Goal: Information Seeking & Learning: Learn about a topic

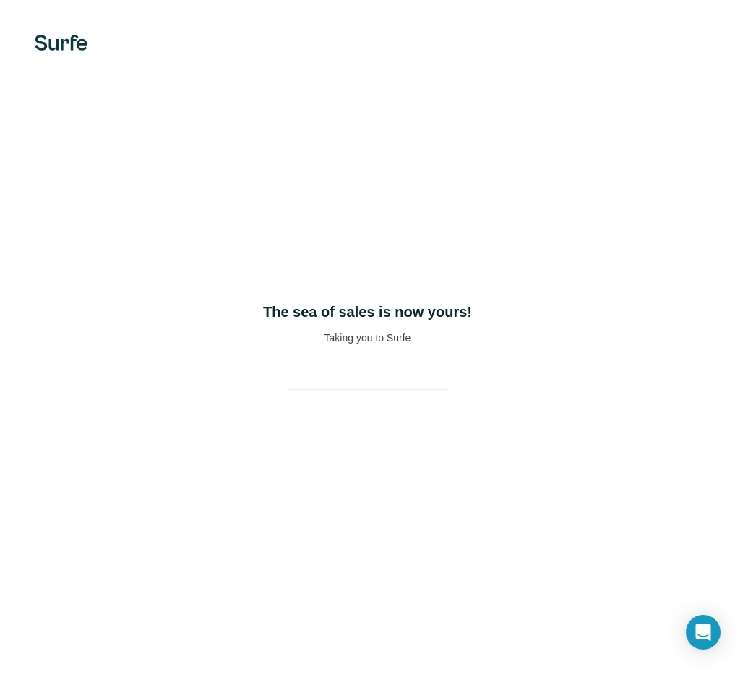
click at [564, 108] on div "The sea of sales is now yours! Taking you to Surfe" at bounding box center [367, 346] width 735 height 693
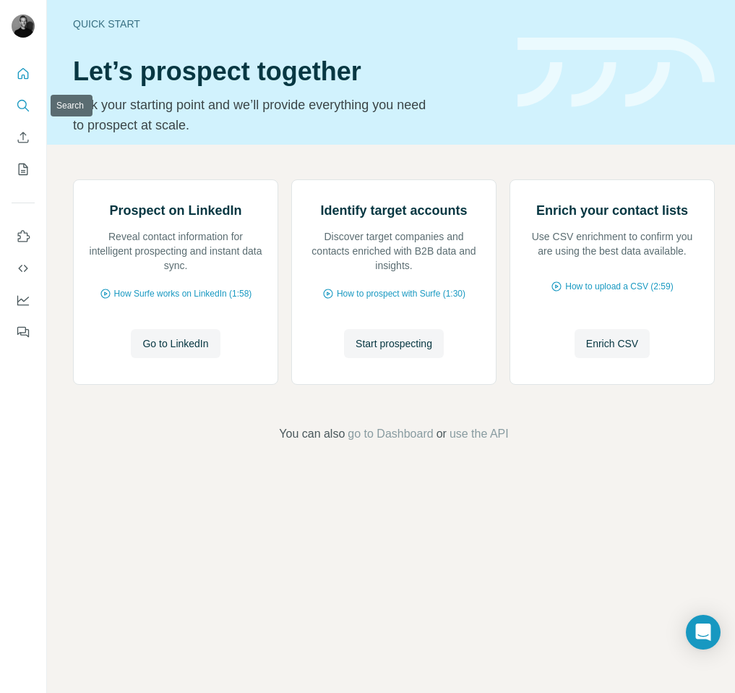
click at [26, 104] on icon "Search" at bounding box center [21, 104] width 9 height 9
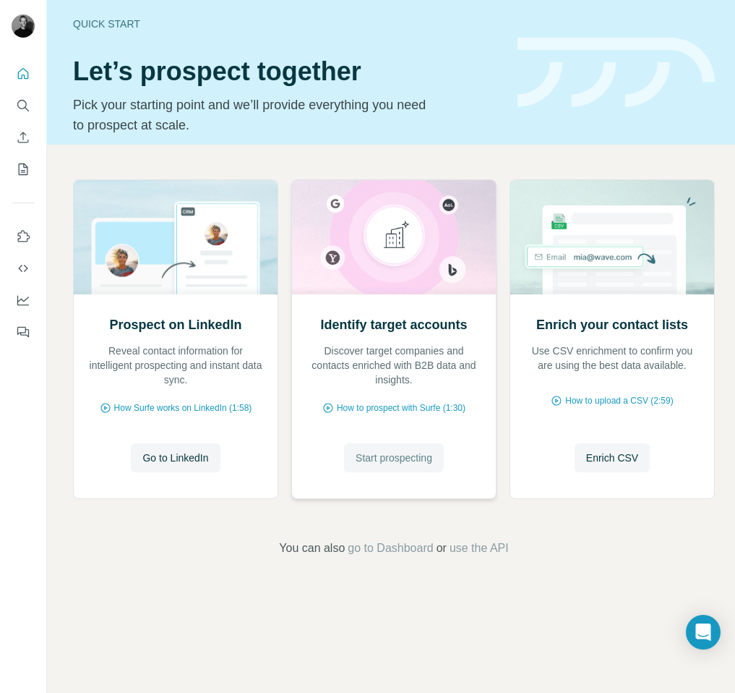
click at [394, 465] on button "Start prospecting" at bounding box center [394, 457] width 100 height 29
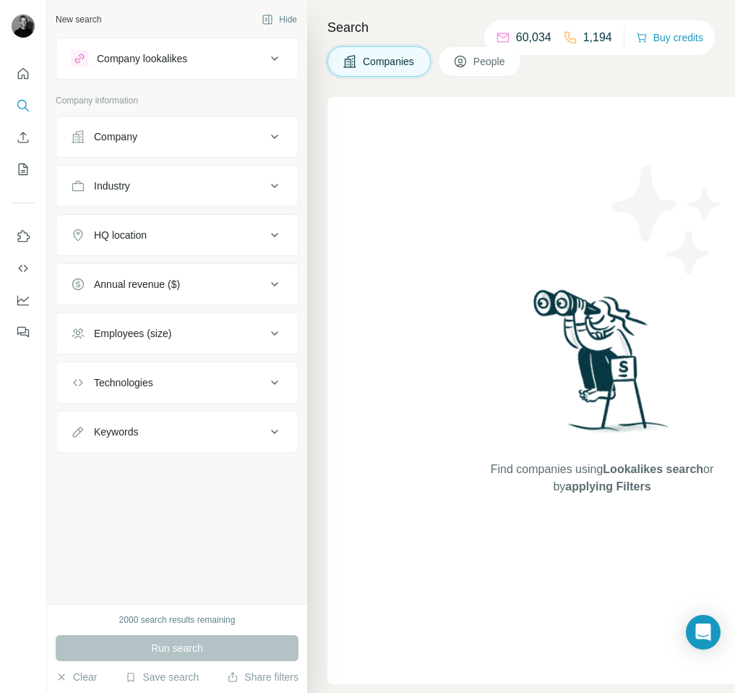
click at [282, 134] on icon at bounding box center [274, 136] width 17 height 17
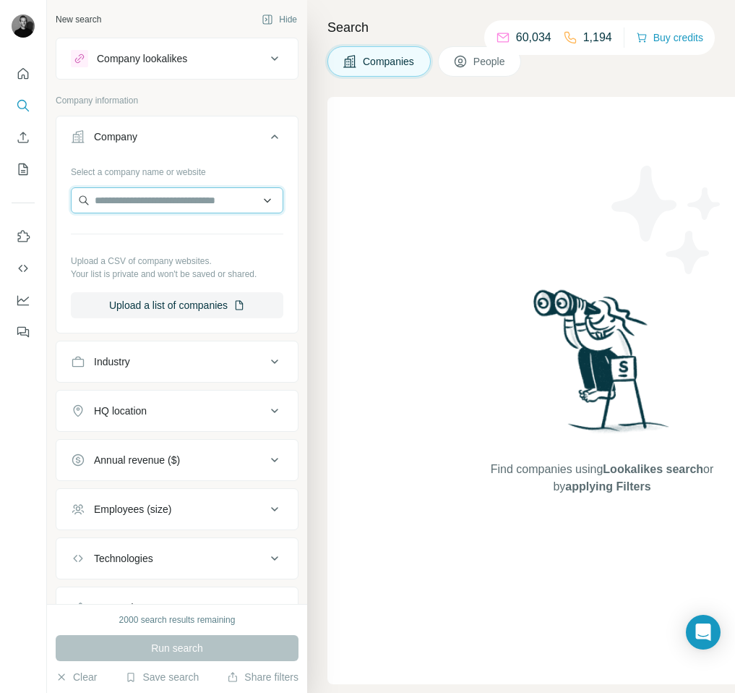
click at [197, 192] on input "text" at bounding box center [177, 200] width 213 height 26
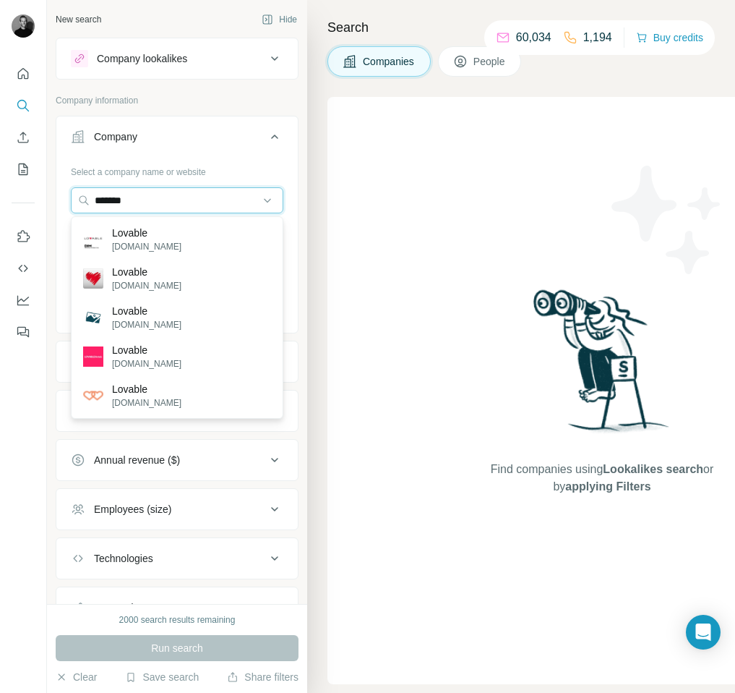
type input "*******"
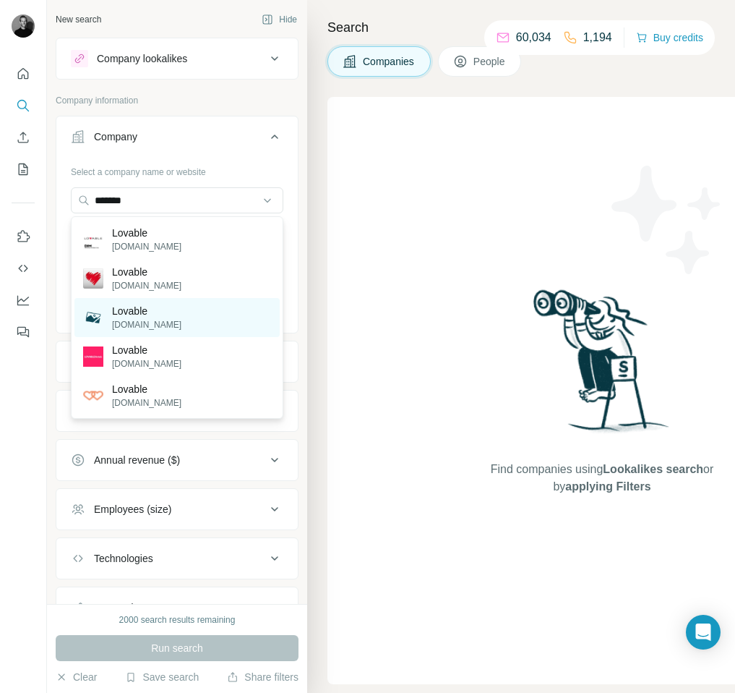
click at [187, 315] on div "Lovable [DOMAIN_NAME]" at bounding box center [176, 317] width 205 height 39
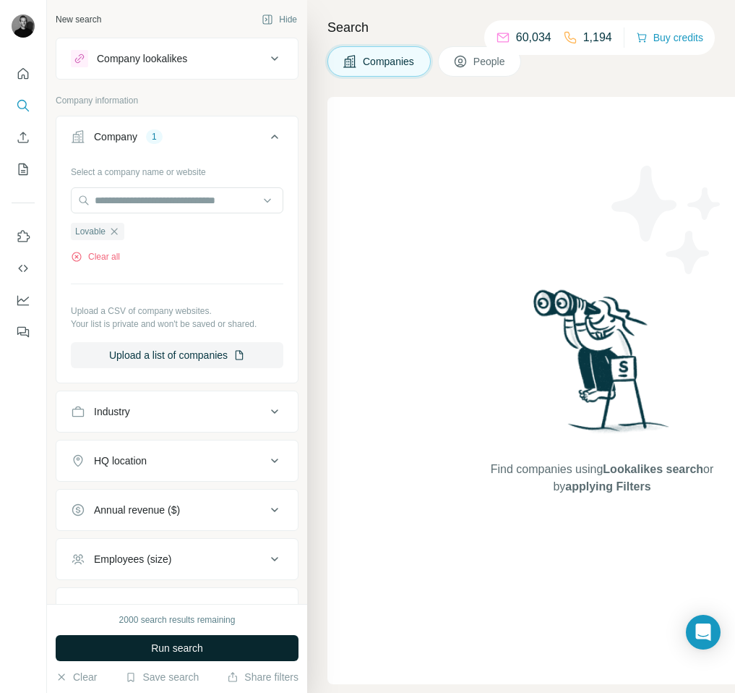
click at [210, 650] on button "Run search" at bounding box center [177, 648] width 243 height 26
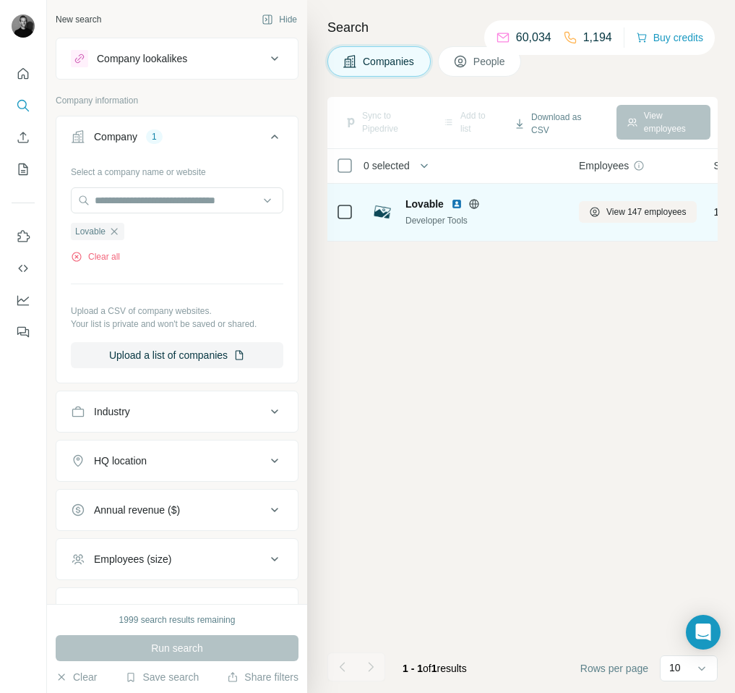
click at [565, 211] on td "Lovable Developer Tools" at bounding box center [466, 213] width 208 height 58
click at [608, 209] on span "View 147 employees" at bounding box center [647, 211] width 80 height 13
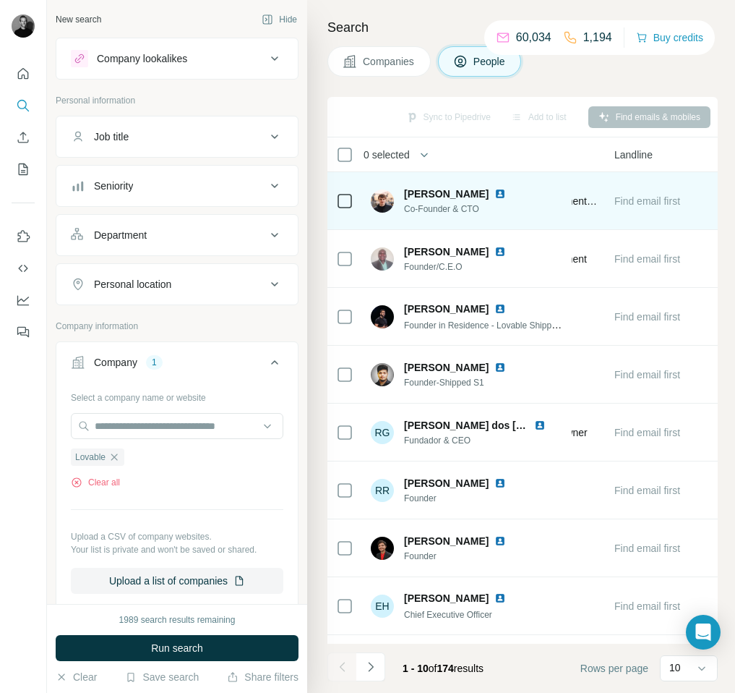
scroll to position [0, 853]
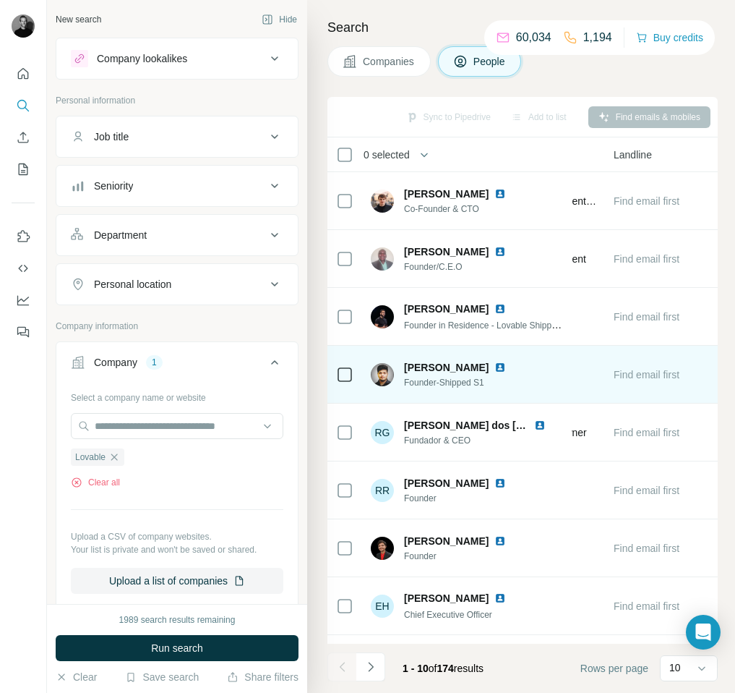
click at [658, 376] on span "Find email first" at bounding box center [647, 375] width 66 height 12
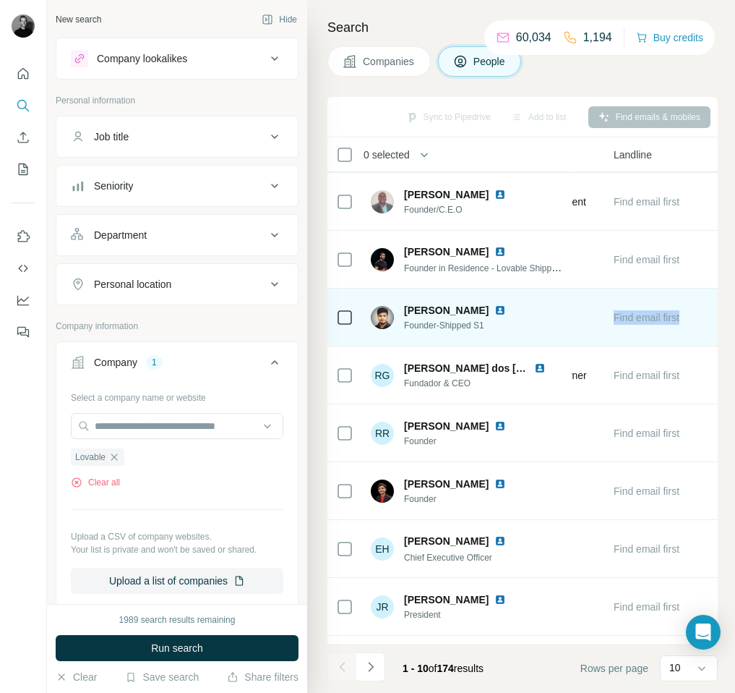
scroll to position [107, 853]
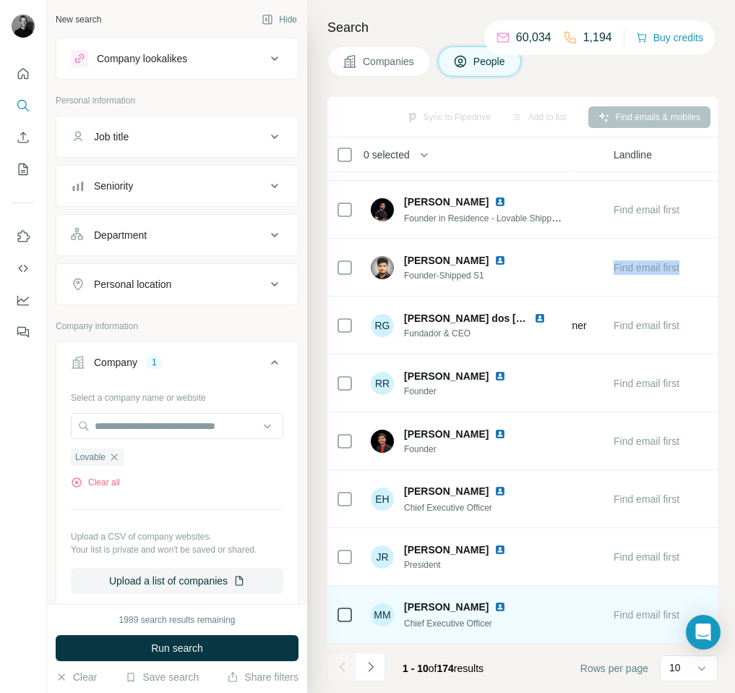
click at [446, 601] on span "[PERSON_NAME]" at bounding box center [446, 606] width 85 height 14
click at [471, 609] on span "[PERSON_NAME]" at bounding box center [446, 606] width 85 height 14
click at [495, 606] on img at bounding box center [501, 607] width 12 height 12
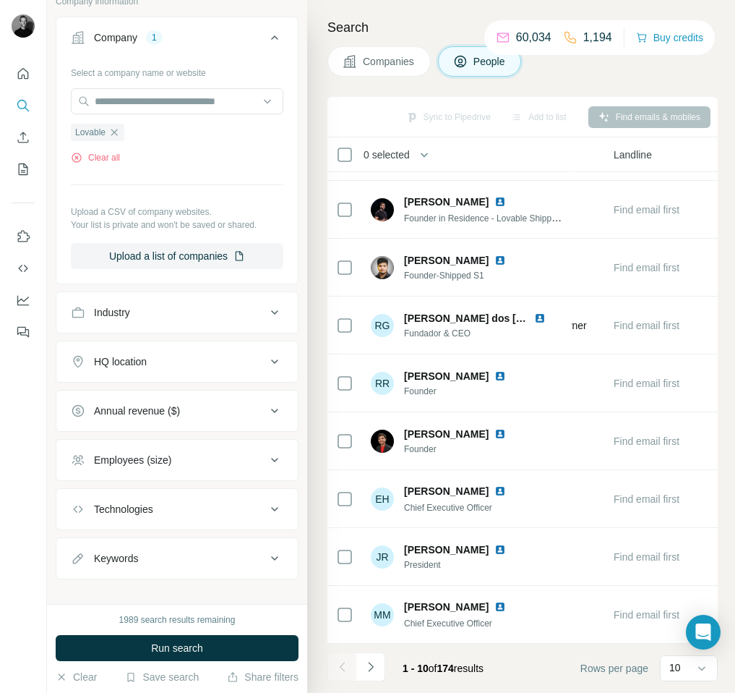
scroll to position [341, 0]
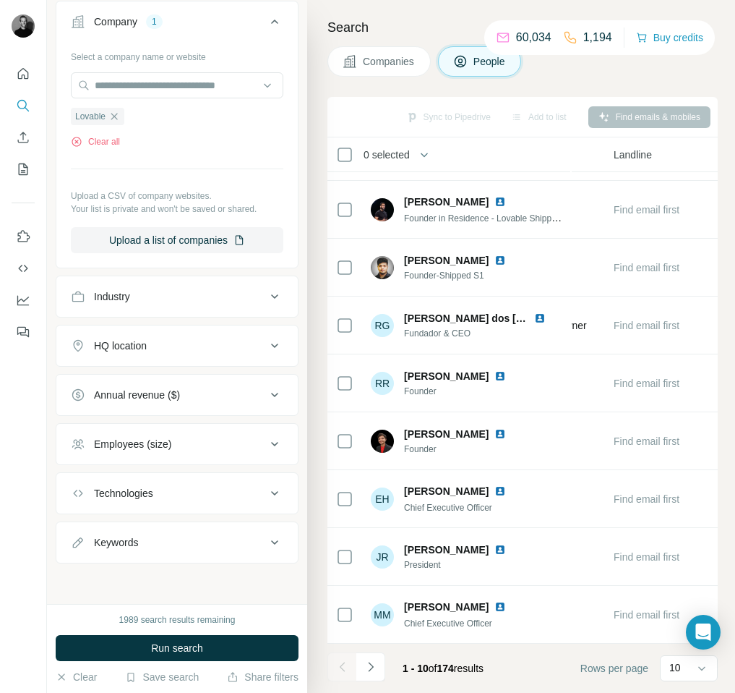
click at [152, 513] on div "Technologies" at bounding box center [177, 493] width 243 height 42
click at [153, 508] on button "Technologies" at bounding box center [176, 493] width 241 height 35
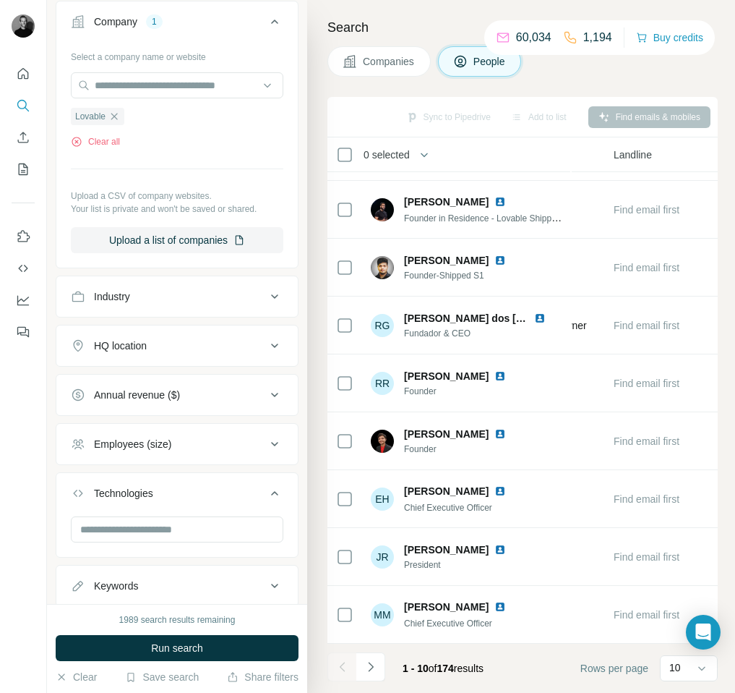
scroll to position [384, 0]
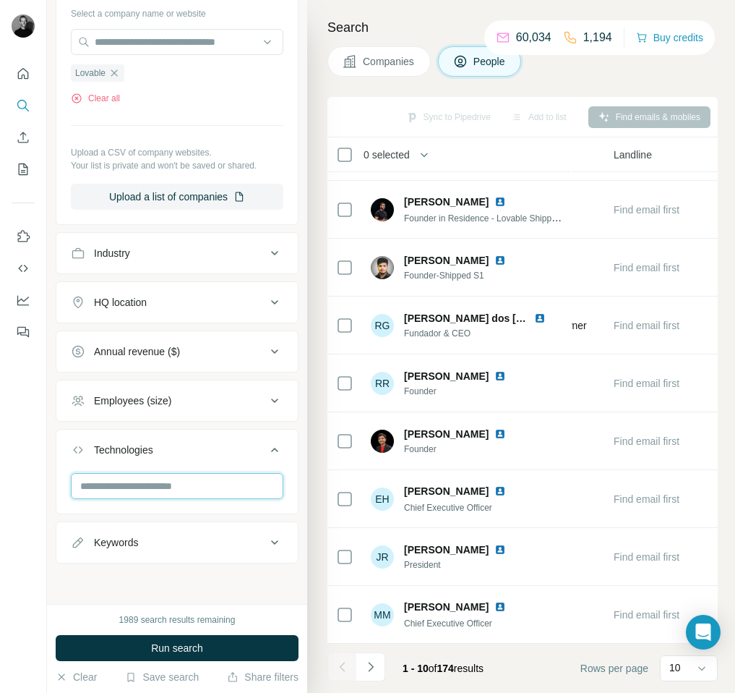
click at [155, 491] on input "text" at bounding box center [177, 486] width 213 height 26
type input "********"
click at [189, 604] on div "1989 search results remaining Run search Clear Save search Share filters" at bounding box center [177, 648] width 260 height 89
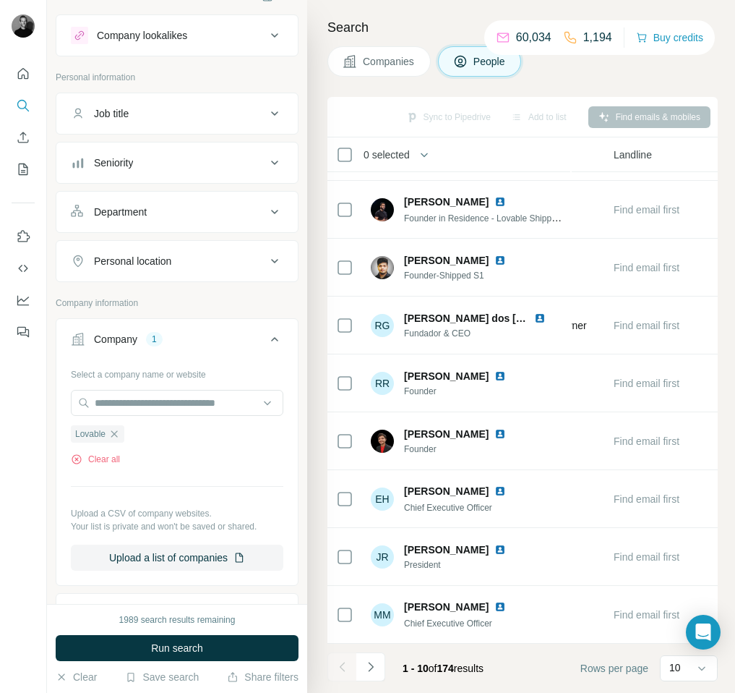
scroll to position [19, 0]
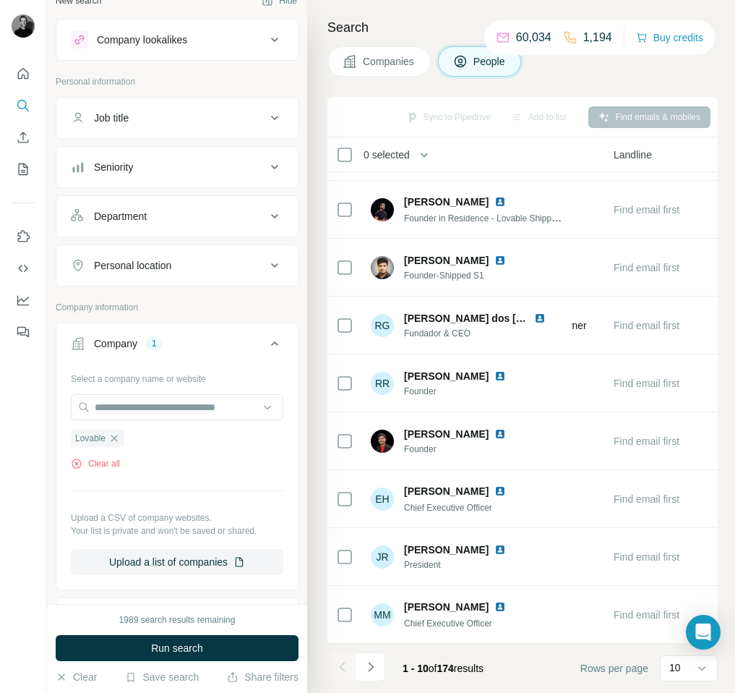
click at [169, 258] on div "Personal location" at bounding box center [132, 265] width 77 height 14
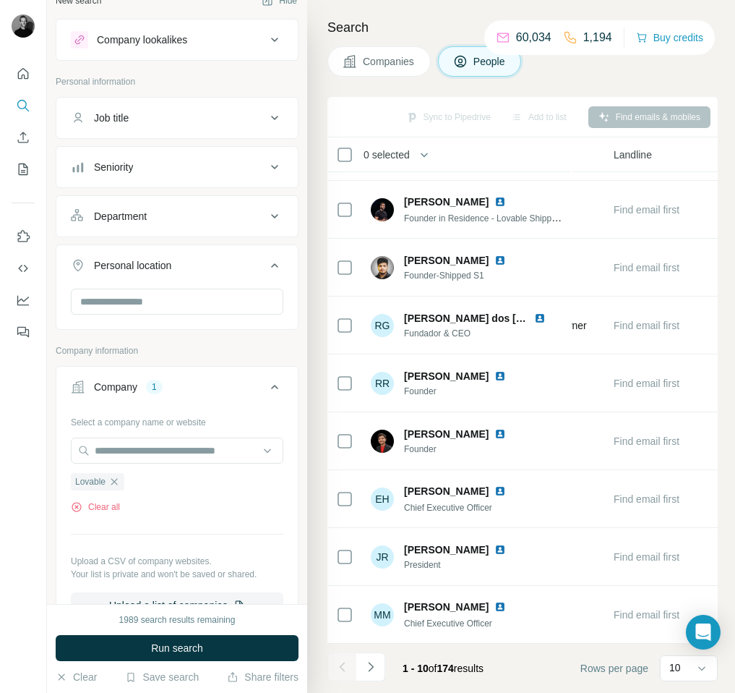
click at [169, 258] on div "Personal location" at bounding box center [132, 265] width 77 height 14
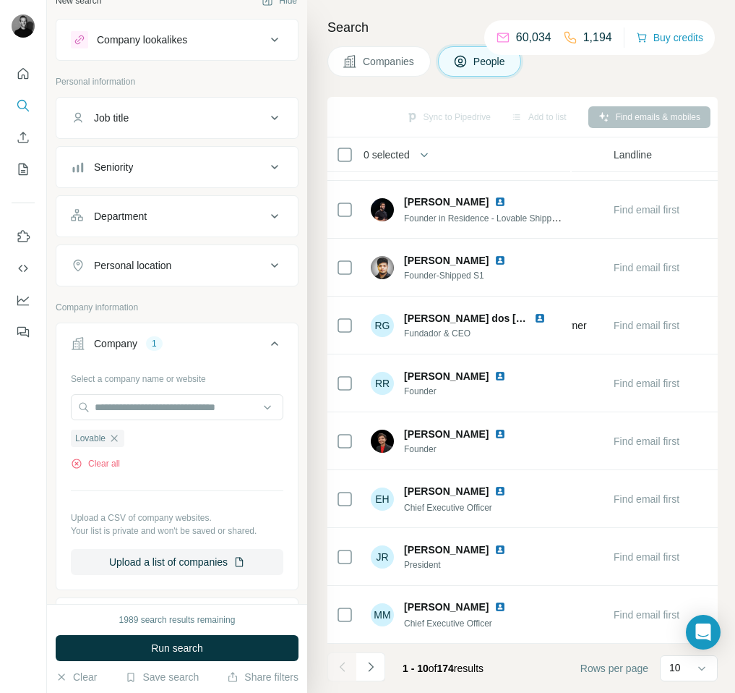
scroll to position [0, 0]
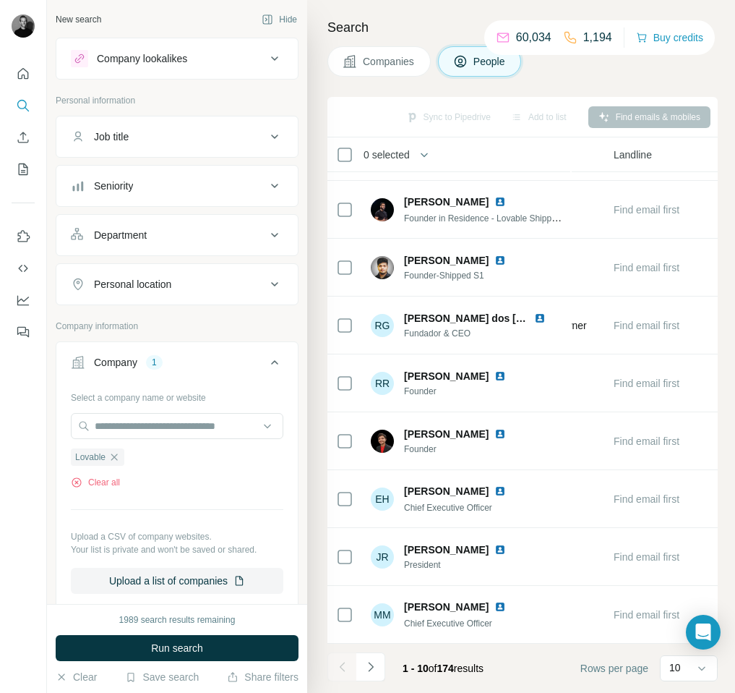
click at [375, 77] on div "Search Companies People Sync to Pipedrive Add to list Find emails & mobiles 0 s…" at bounding box center [521, 346] width 428 height 693
click at [381, 68] on span "Companies" at bounding box center [389, 61] width 53 height 14
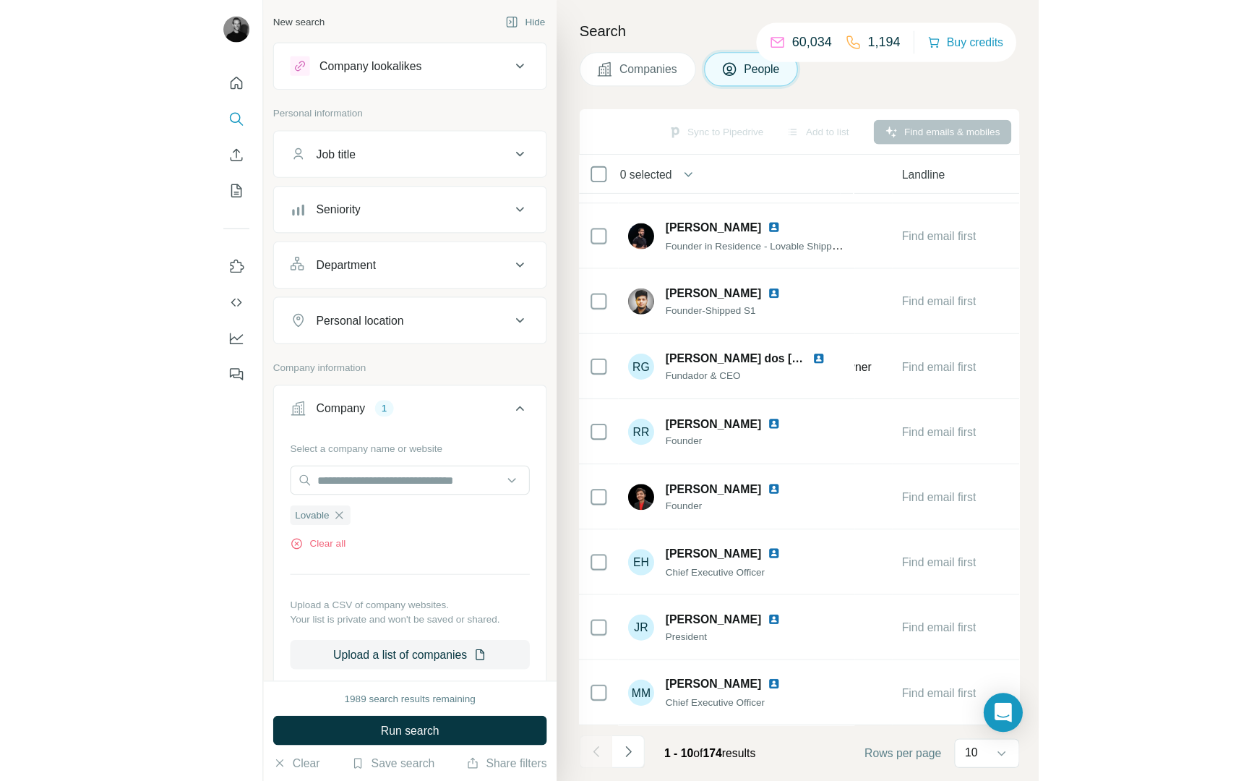
scroll to position [0, 853]
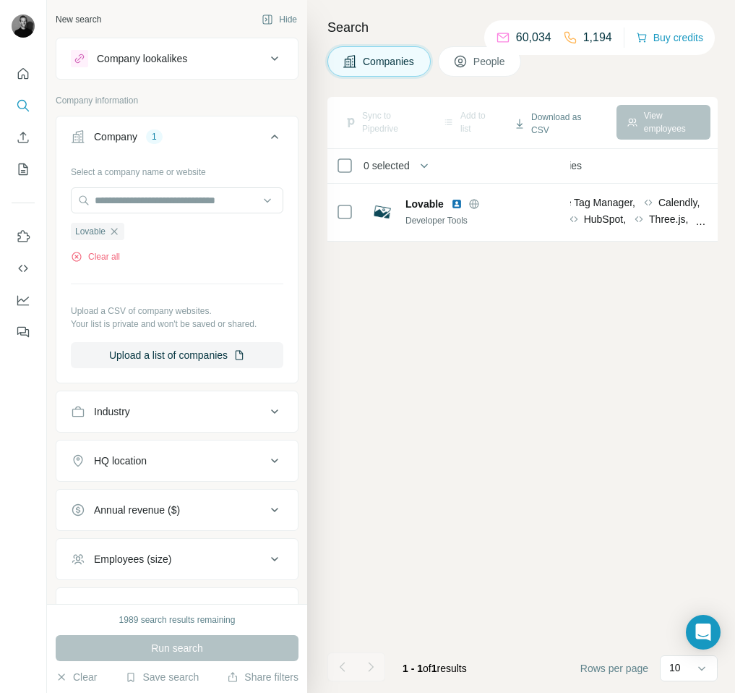
click at [479, 69] on button "People" at bounding box center [480, 61] width 84 height 30
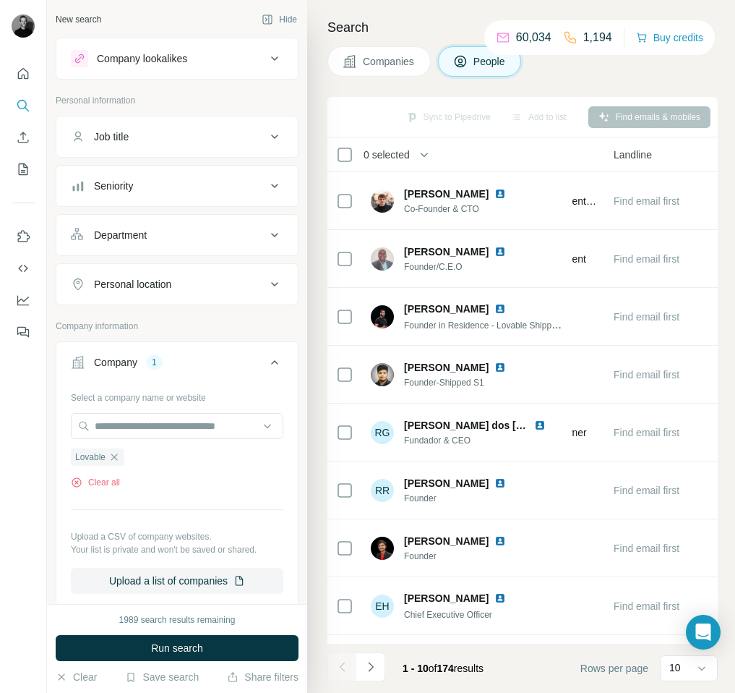
click at [389, 72] on button "Companies" at bounding box center [379, 61] width 103 height 30
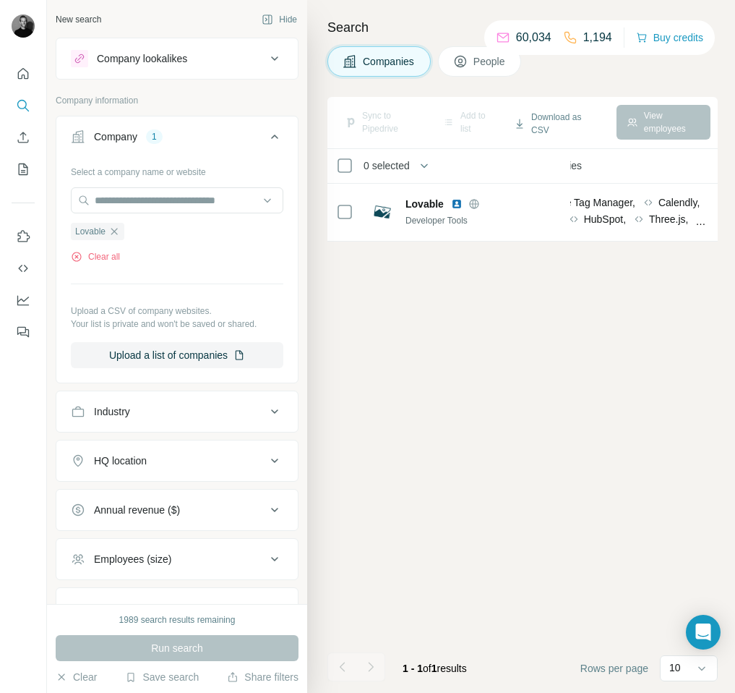
click at [453, 65] on button "People" at bounding box center [480, 61] width 84 height 30
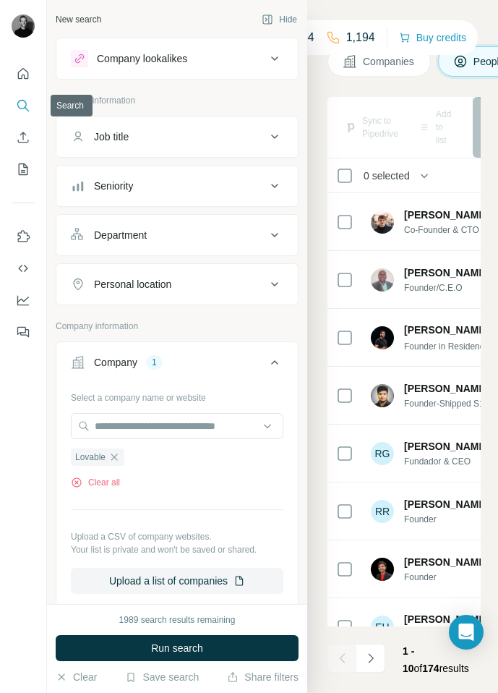
click at [26, 105] on icon "Search" at bounding box center [23, 105] width 14 height 14
click at [158, 68] on button "Company lookalikes" at bounding box center [176, 58] width 241 height 35
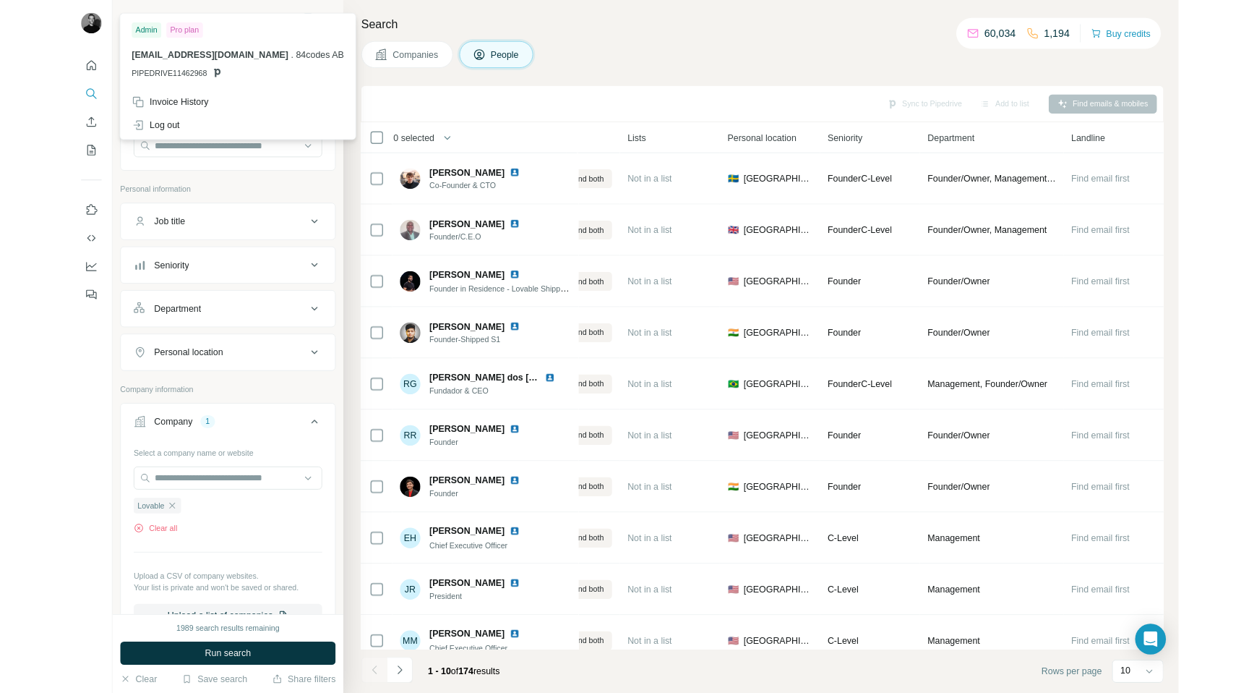
scroll to position [0, 339]
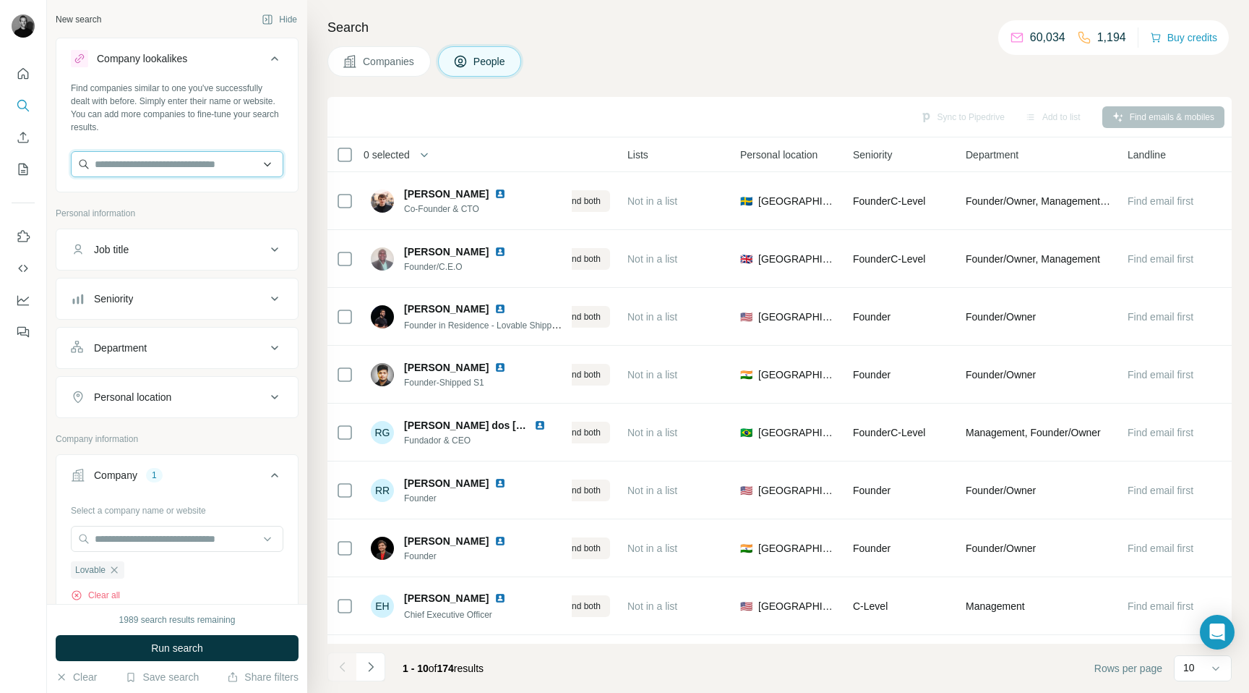
click at [201, 158] on input "text" at bounding box center [177, 164] width 213 height 26
click at [200, 261] on button "Job title" at bounding box center [176, 249] width 241 height 35
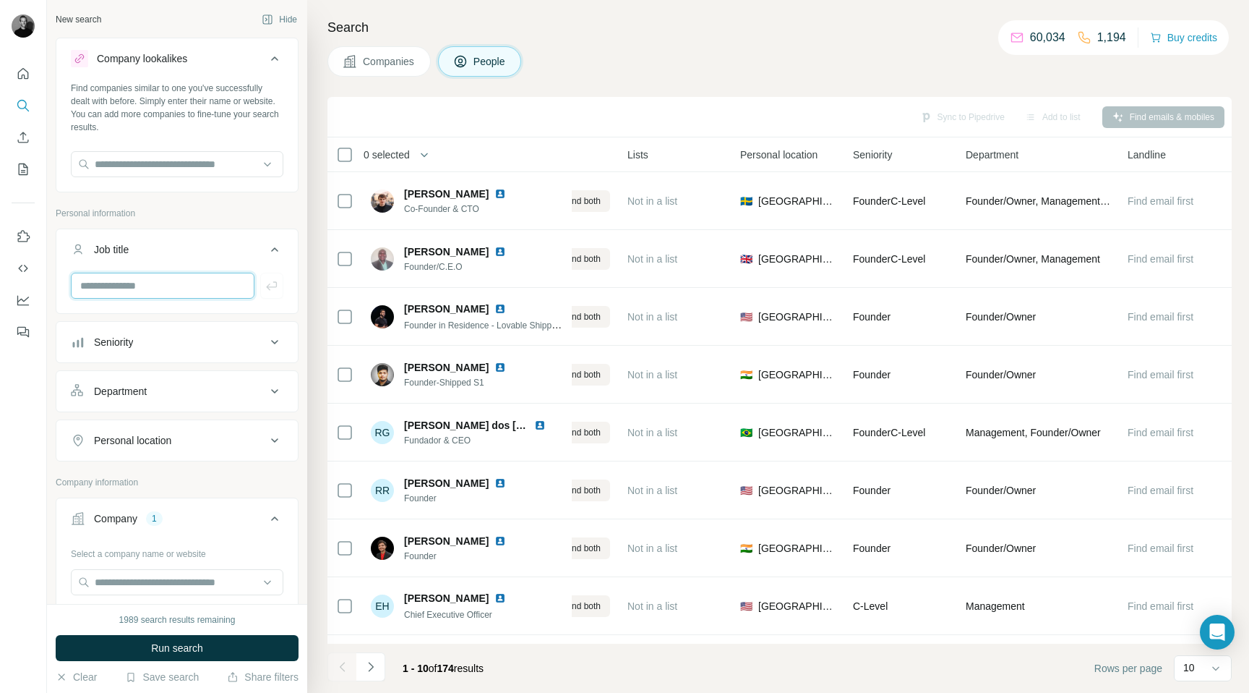
click at [167, 287] on input "text" at bounding box center [163, 286] width 184 height 26
click at [163, 293] on input "text" at bounding box center [163, 286] width 184 height 26
click at [151, 399] on button "Department" at bounding box center [176, 391] width 241 height 35
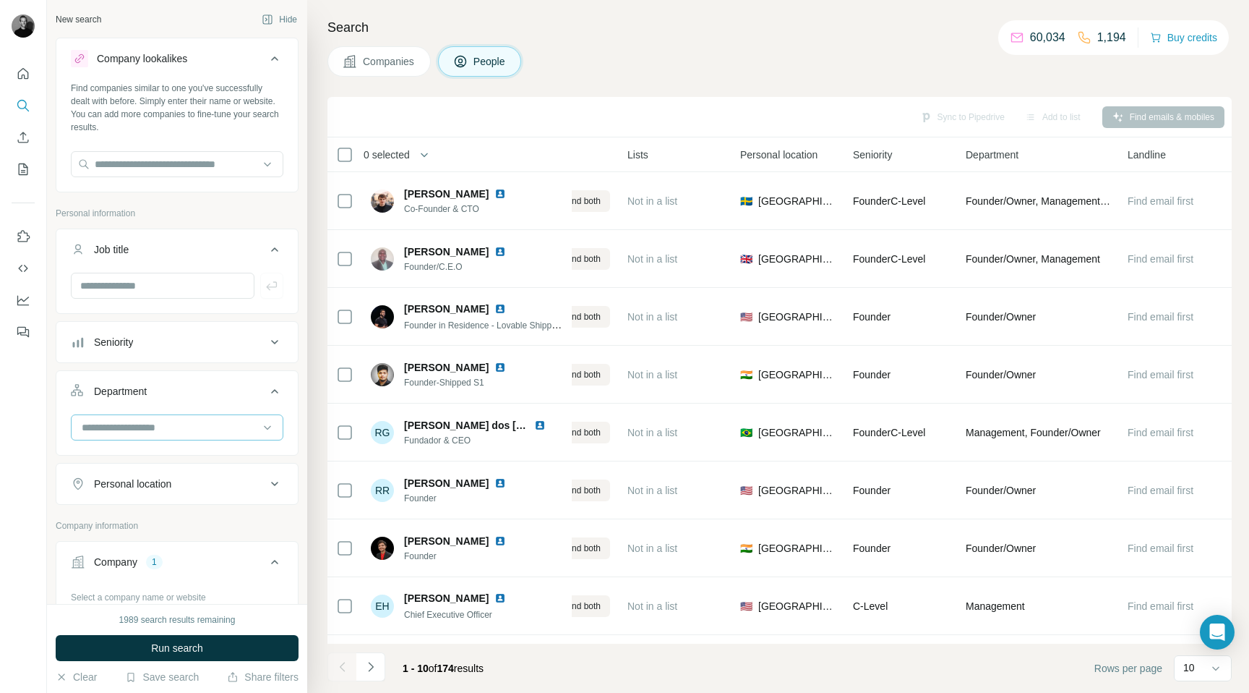
click at [150, 428] on input at bounding box center [169, 427] width 179 height 16
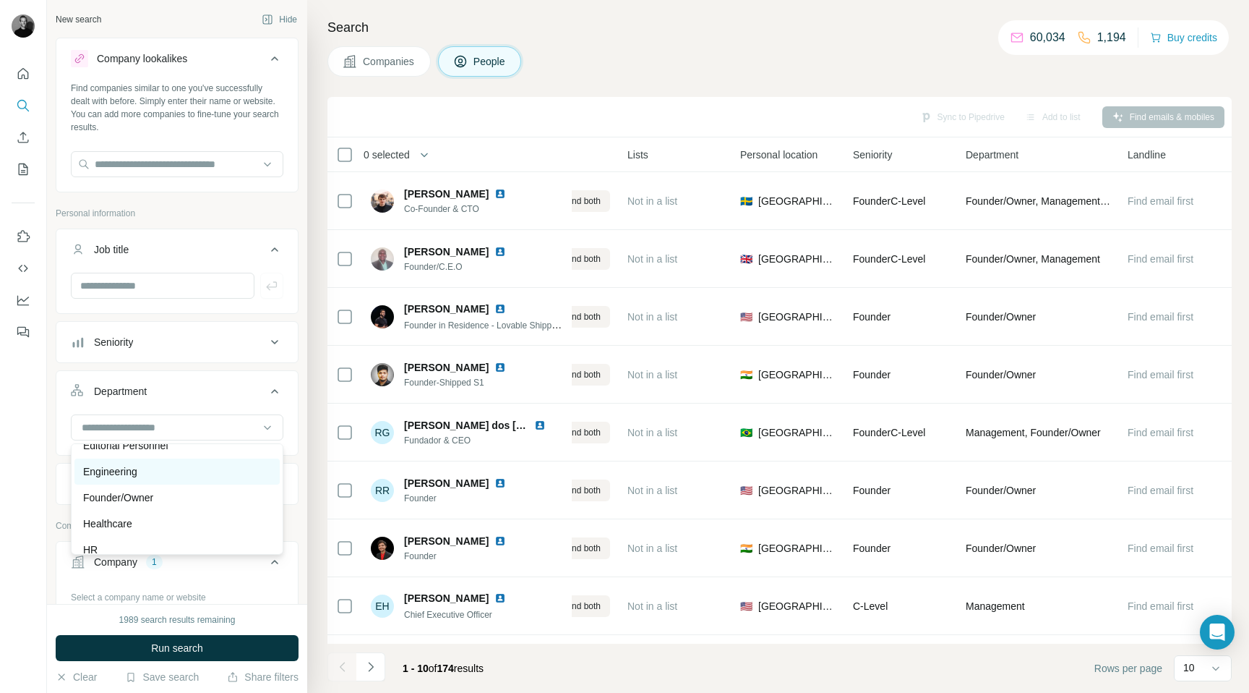
click at [145, 476] on div "Engineering" at bounding box center [177, 471] width 188 height 14
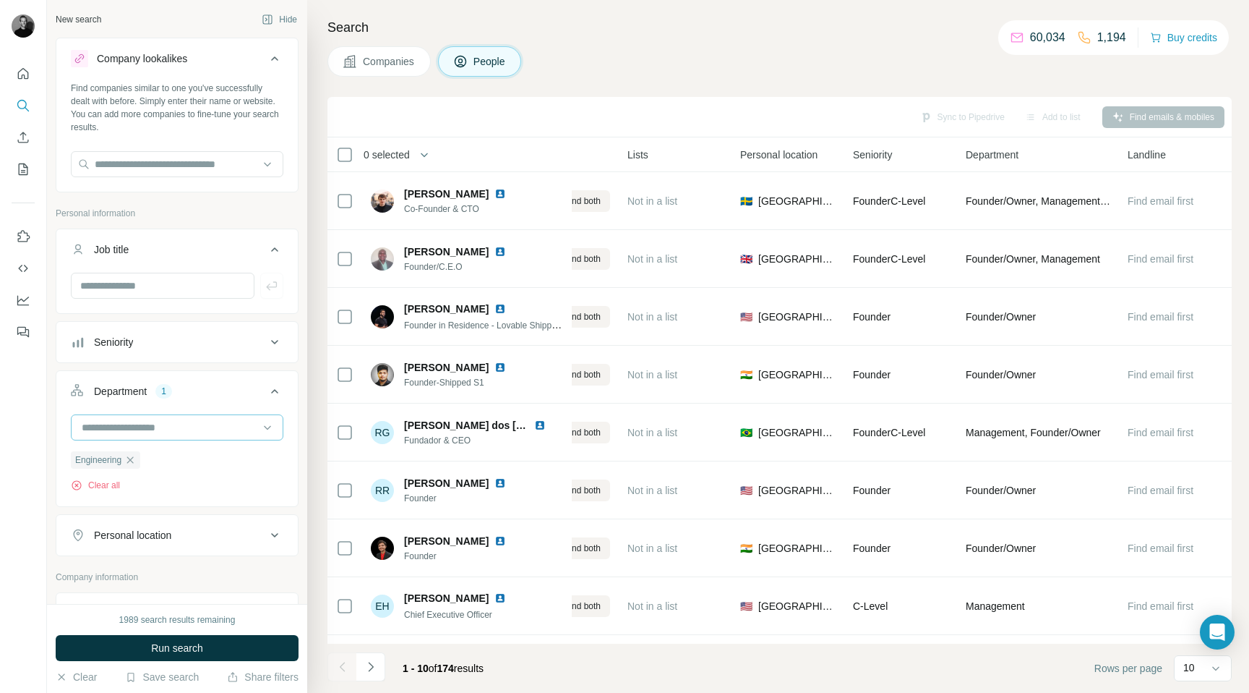
click at [206, 427] on input at bounding box center [169, 427] width 179 height 16
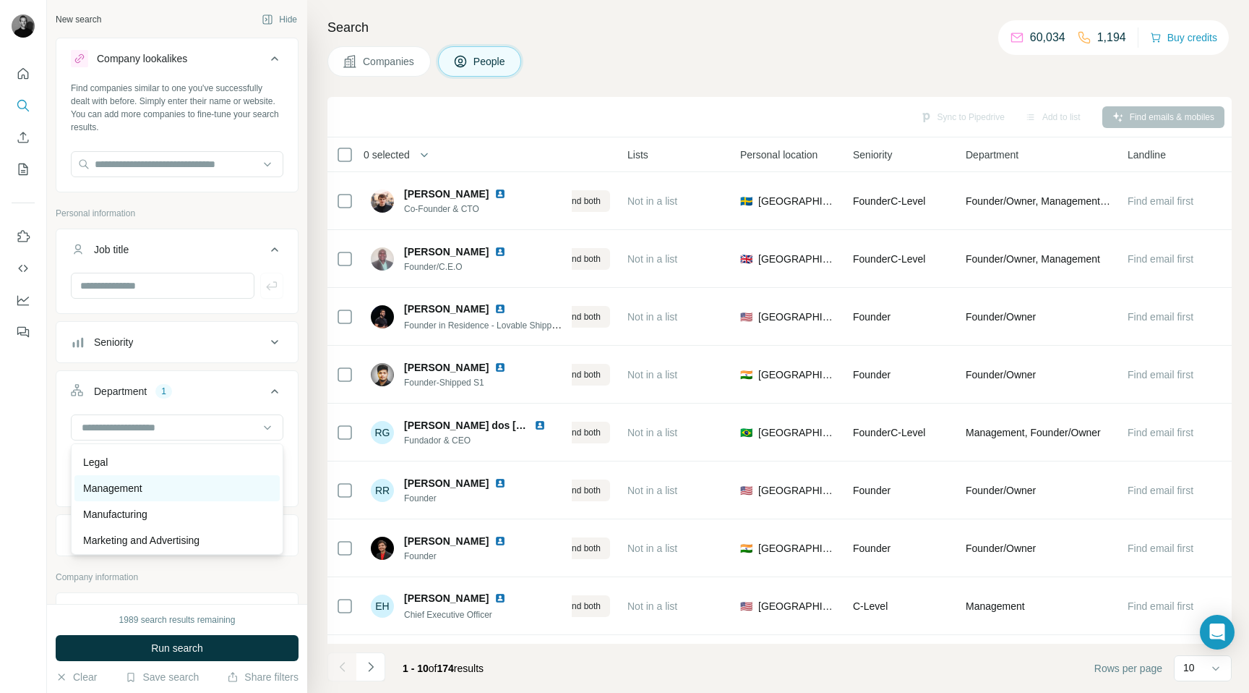
click at [102, 479] on div "Management" at bounding box center [176, 488] width 205 height 26
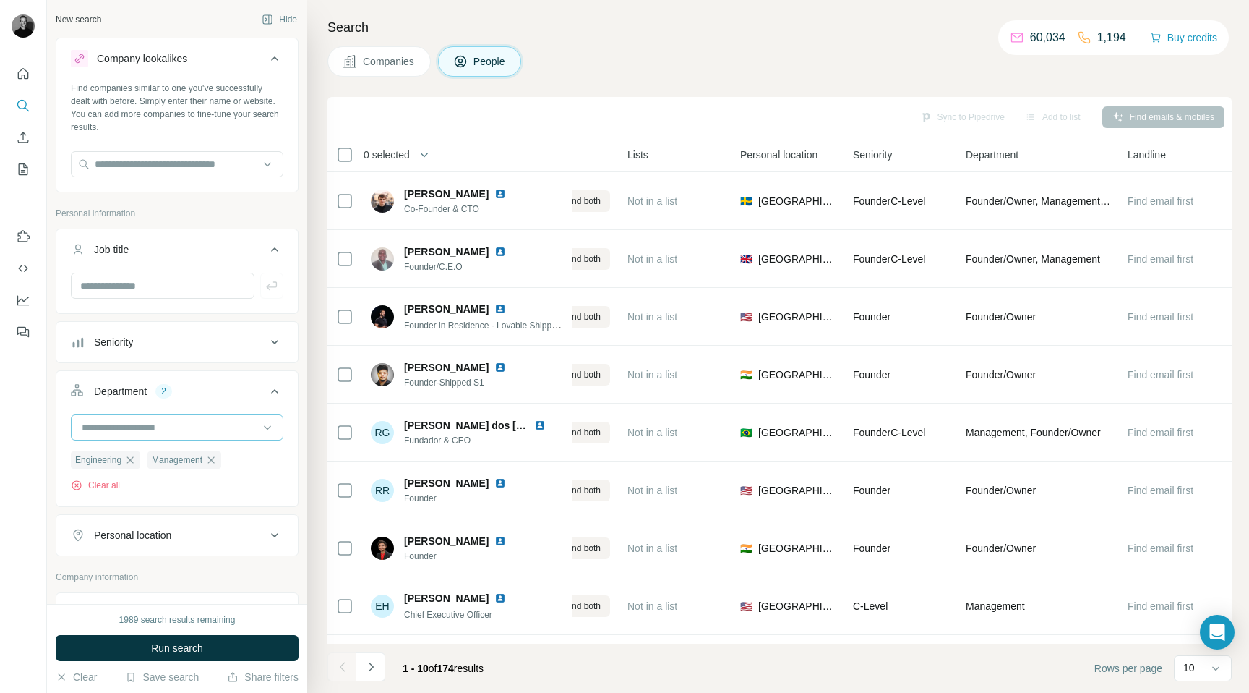
click at [208, 429] on input at bounding box center [169, 427] width 179 height 16
click at [38, 518] on div at bounding box center [23, 346] width 47 height 693
click at [148, 541] on div "Personal location" at bounding box center [132, 535] width 77 height 14
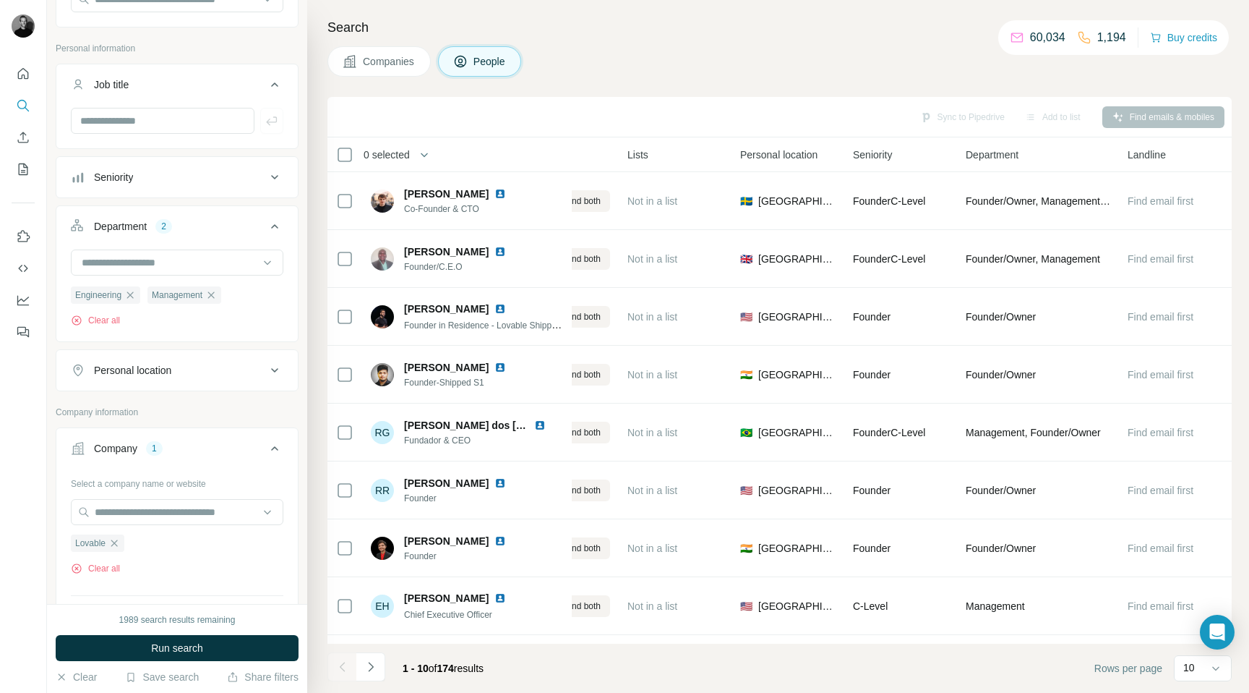
scroll to position [167, 0]
click at [185, 523] on input "text" at bounding box center [177, 510] width 213 height 26
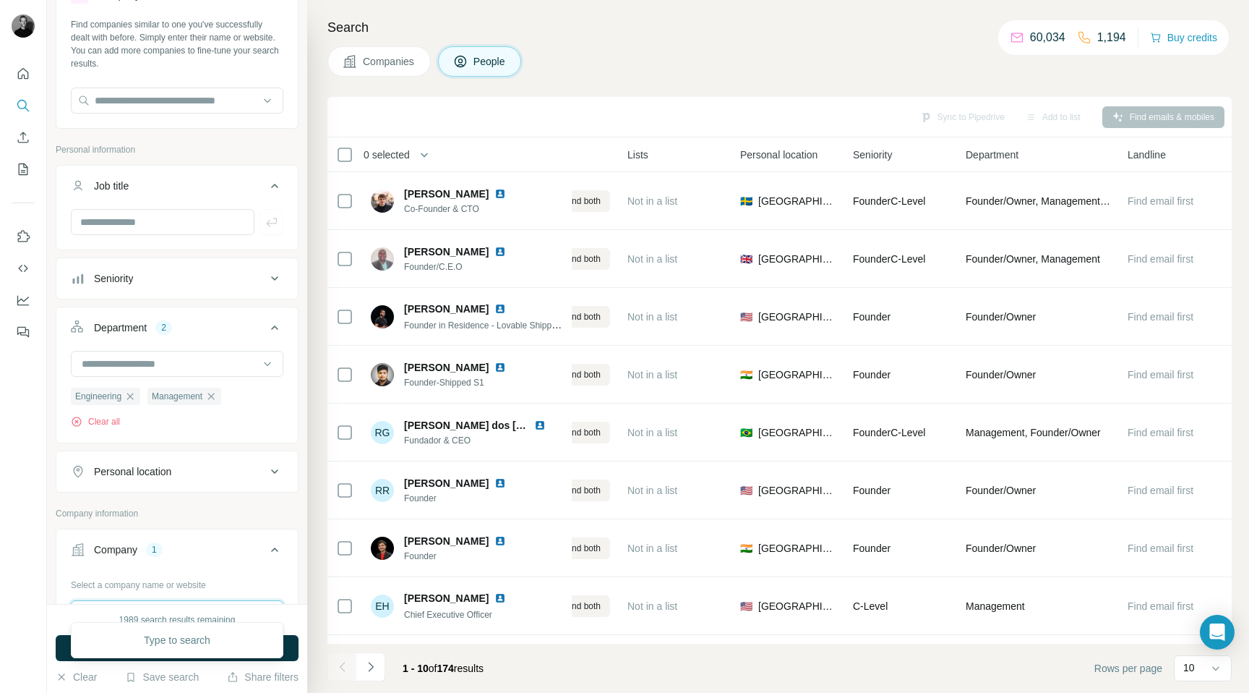
scroll to position [0, 0]
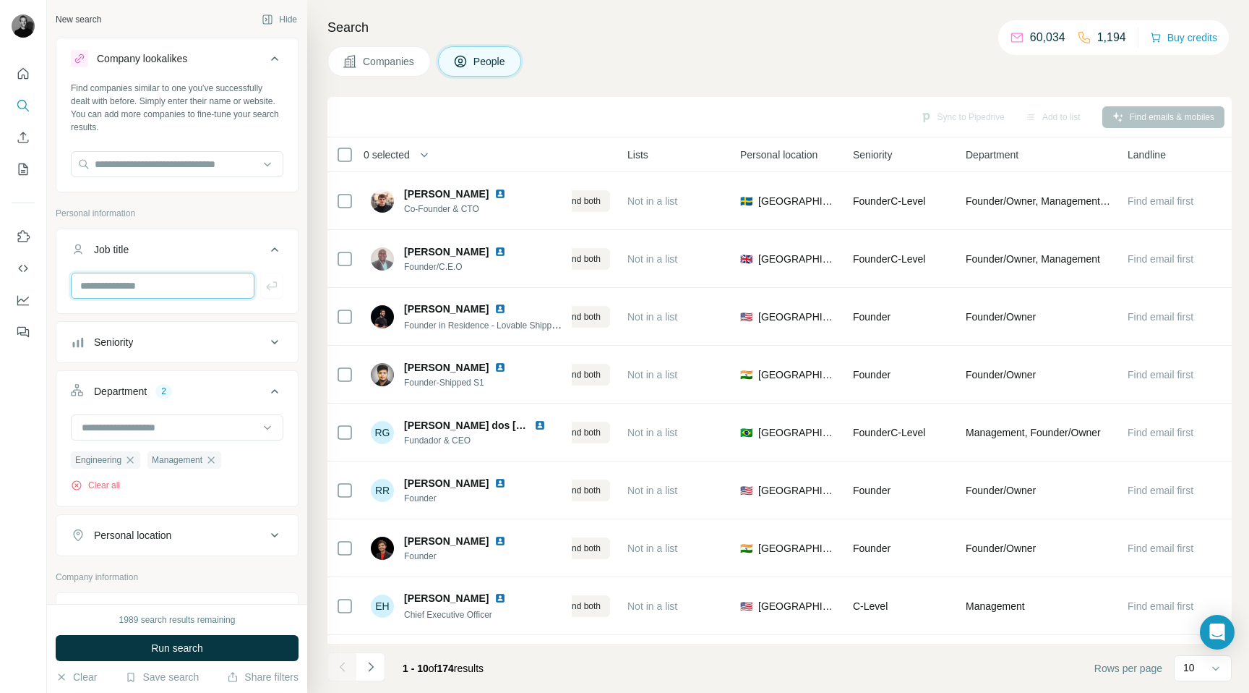
click at [159, 283] on input "text" at bounding box center [163, 286] width 184 height 26
type input "*"
type input "******"
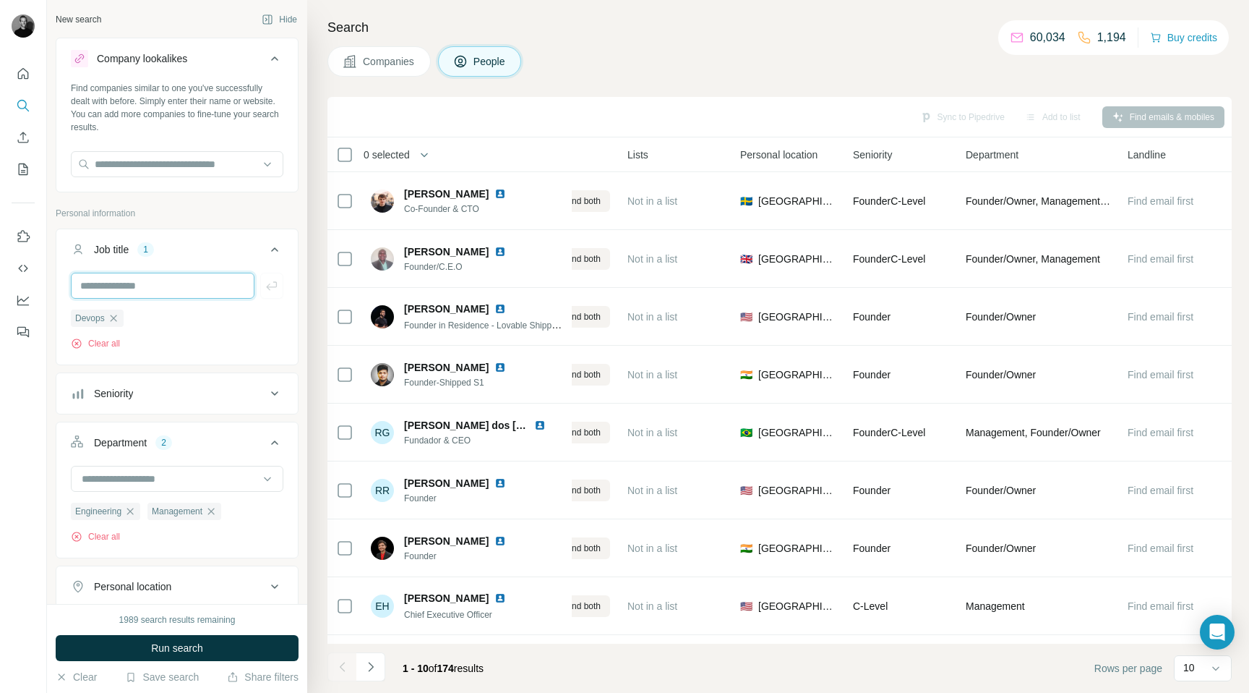
click at [127, 288] on input "text" at bounding box center [163, 286] width 184 height 26
type input "*"
click at [108, 349] on button "Clear all" at bounding box center [95, 343] width 49 height 13
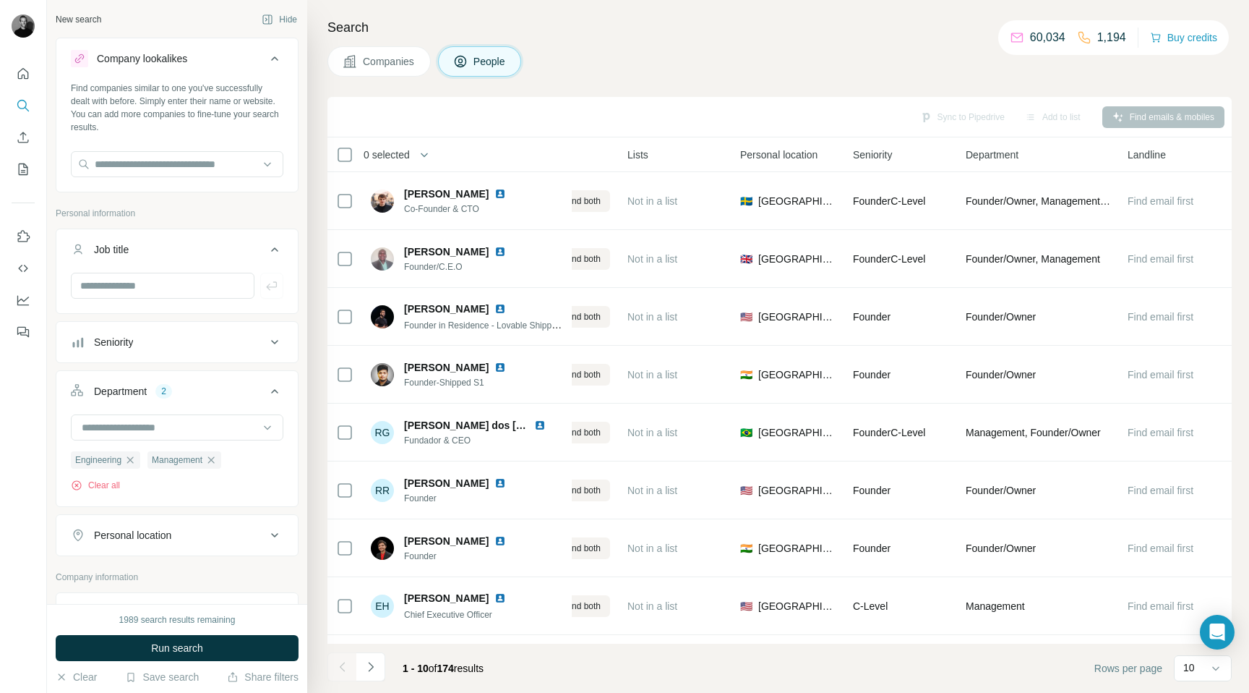
click at [378, 61] on span "Companies" at bounding box center [389, 61] width 53 height 14
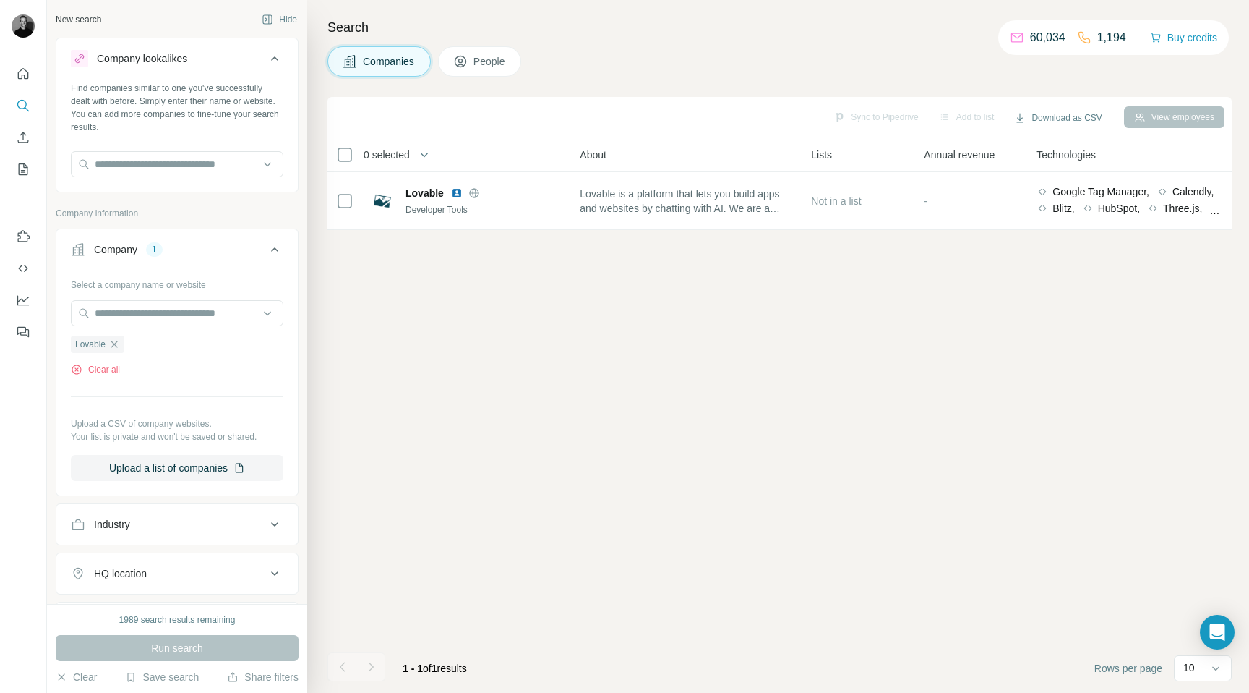
click at [500, 73] on button "People" at bounding box center [480, 61] width 84 height 30
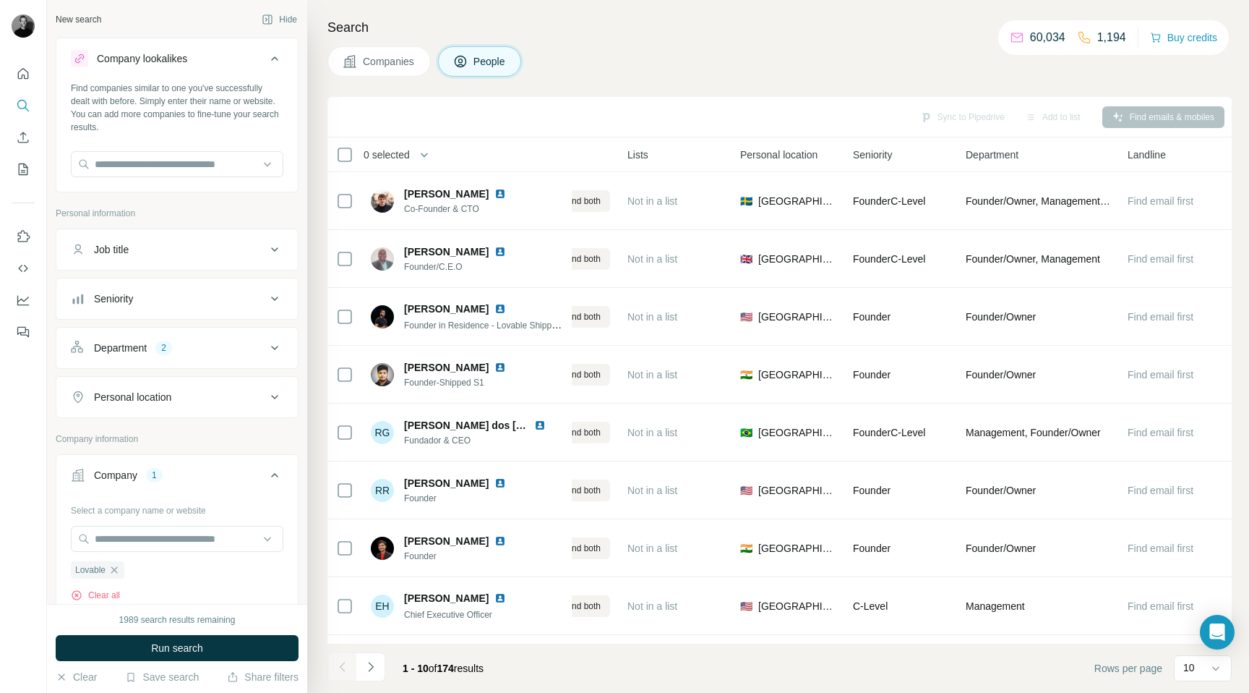
scroll to position [14, 339]
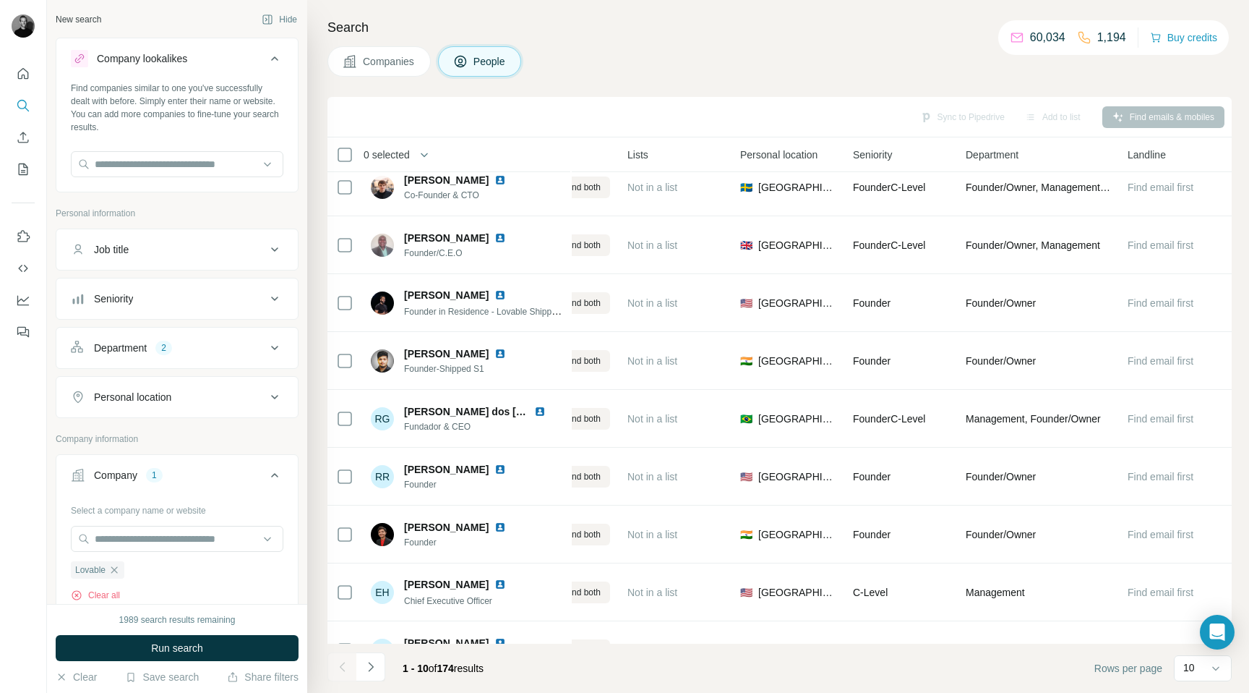
click at [735, 127] on div "Add to list" at bounding box center [1053, 117] width 76 height 22
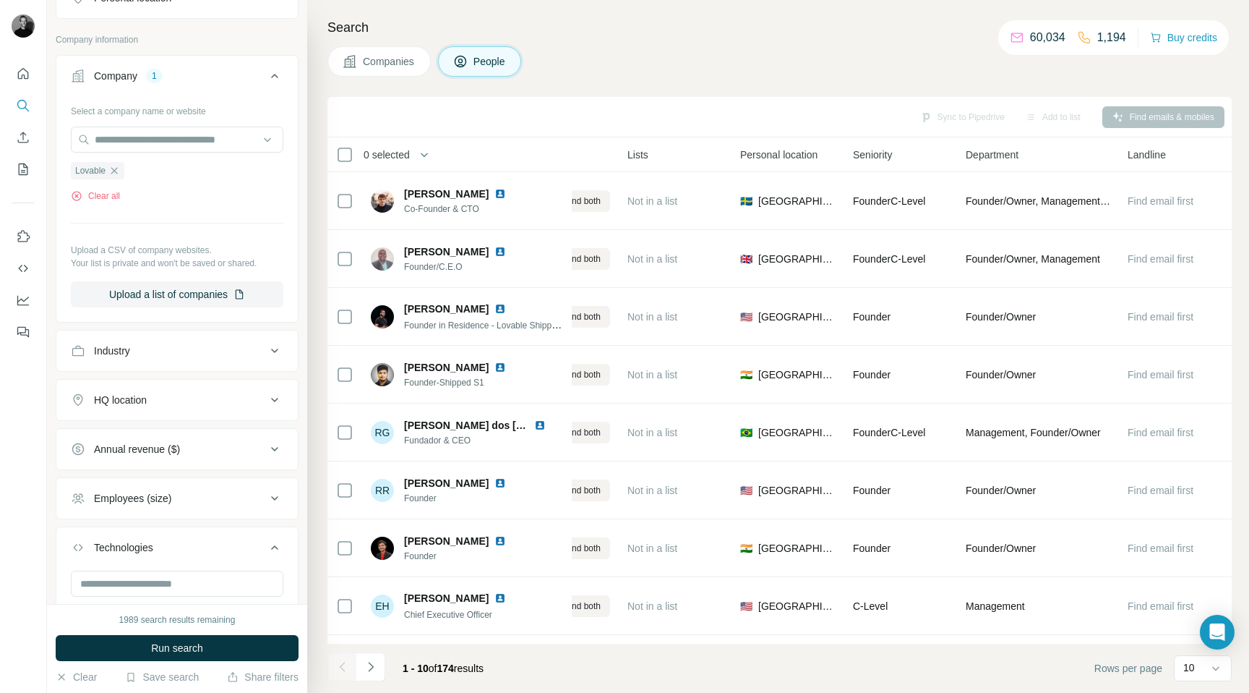
scroll to position [414, 0]
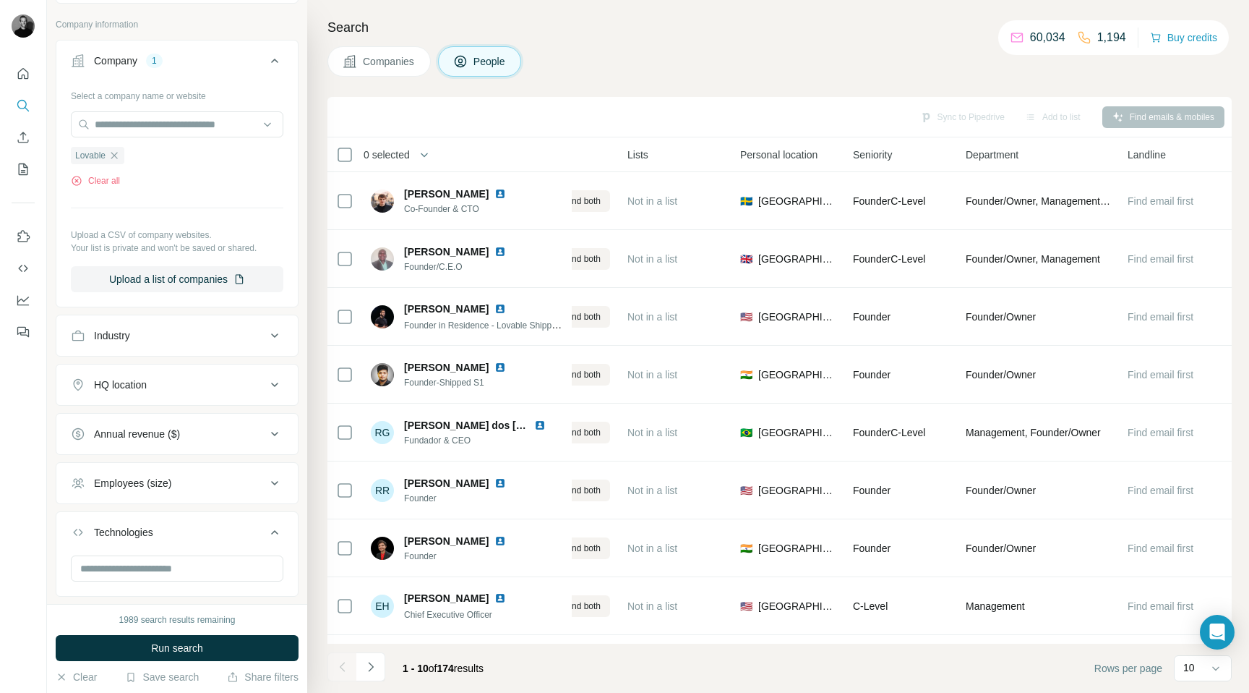
click at [205, 345] on button "Industry" at bounding box center [176, 335] width 241 height 35
click at [208, 386] on div at bounding box center [177, 373] width 213 height 29
click at [241, 369] on input at bounding box center [169, 372] width 179 height 16
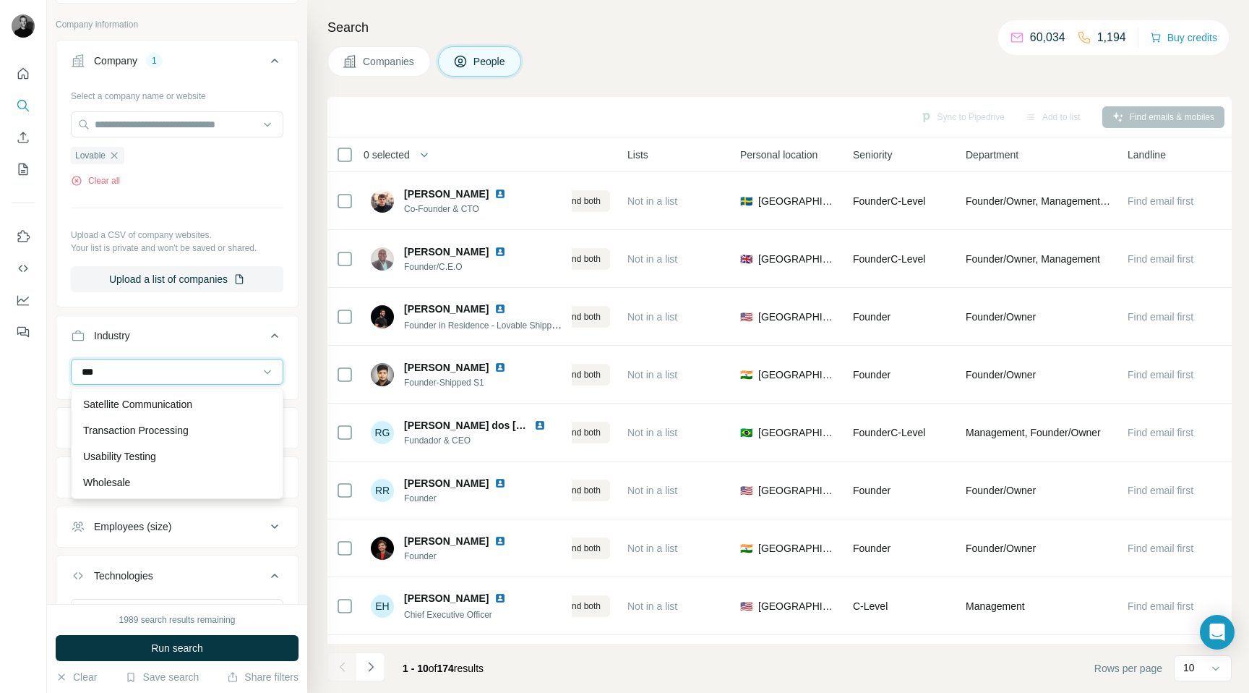
scroll to position [0, 0]
type input "***"
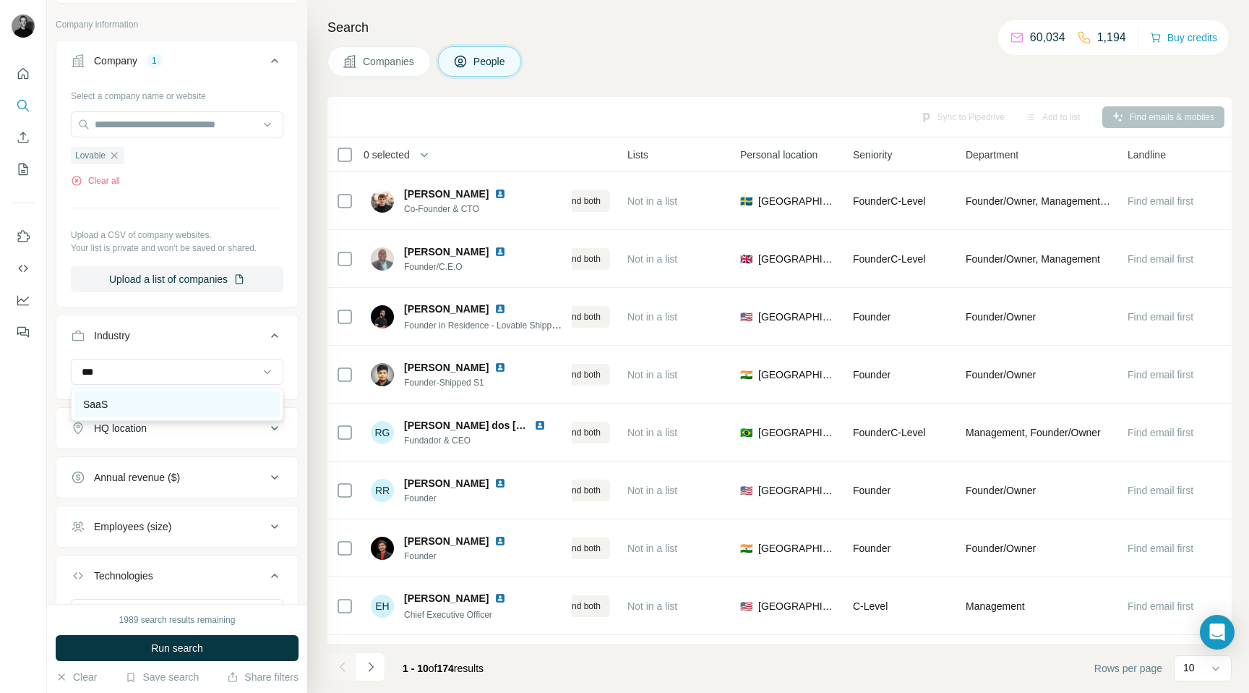
click at [162, 412] on div "SaaS" at bounding box center [176, 404] width 205 height 26
click at [114, 434] on button "Clear all" at bounding box center [95, 429] width 49 height 13
